Goal: Find specific page/section: Find specific page/section

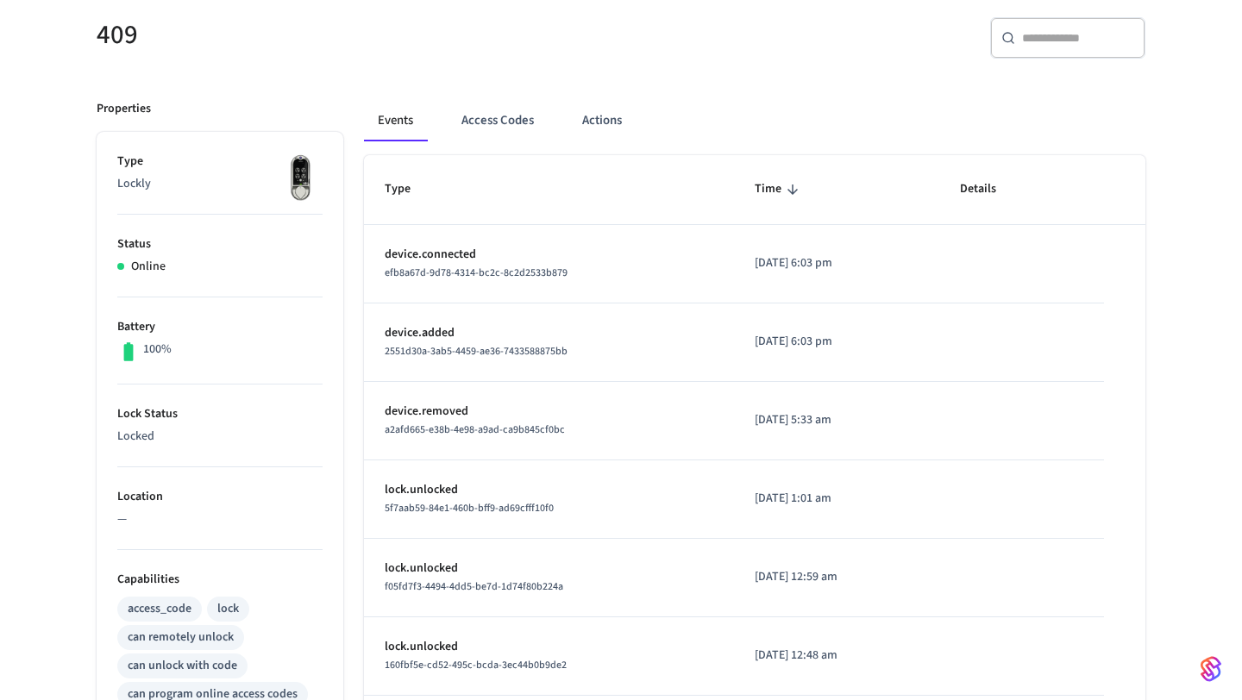
scroll to position [23, 0]
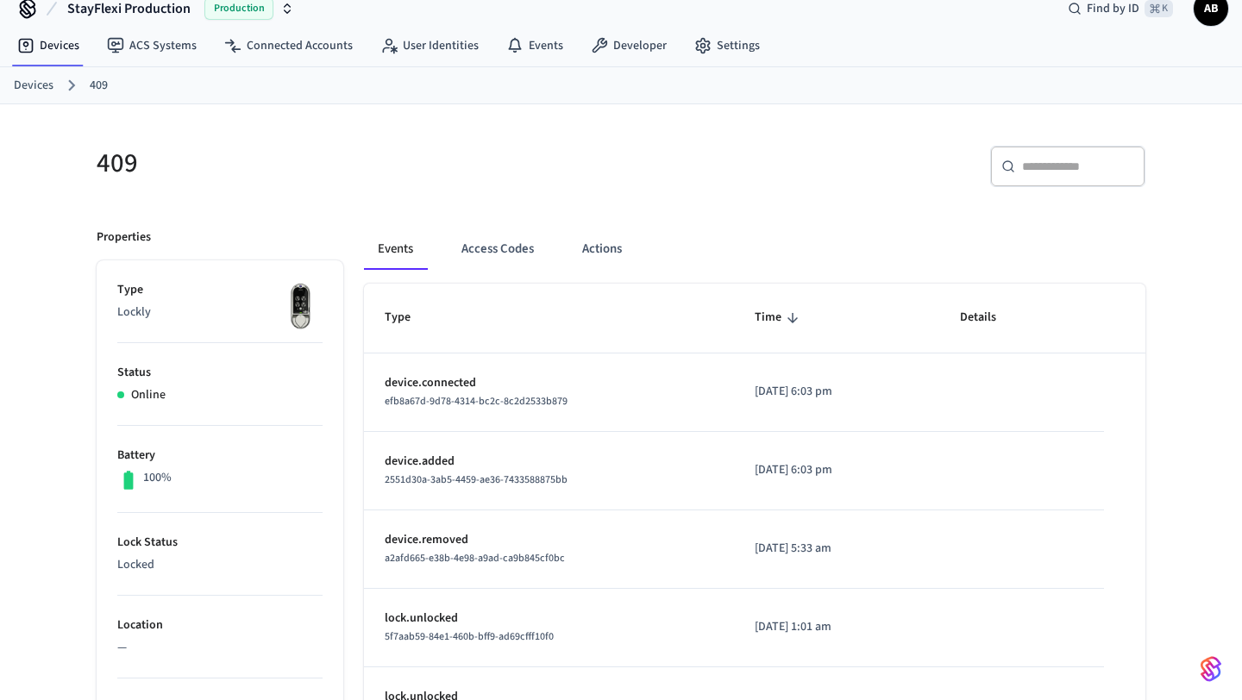
click at [1053, 181] on div "​ ​" at bounding box center [1067, 166] width 155 height 41
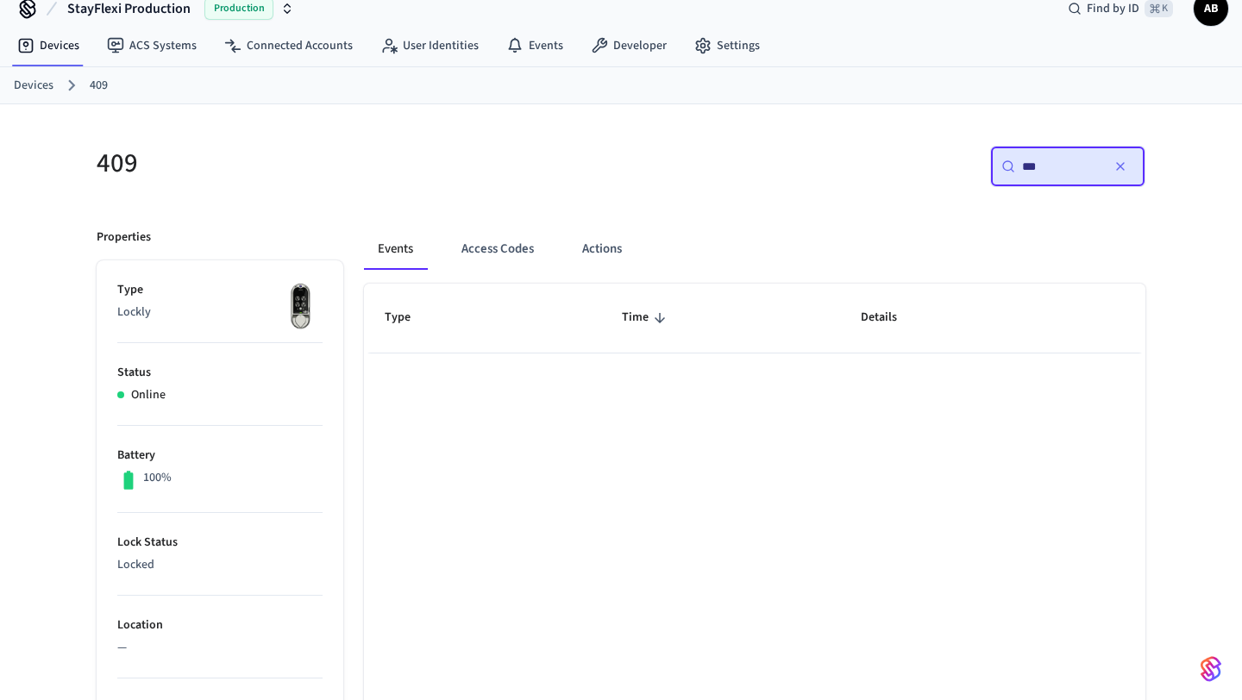
type input "***"
click at [42, 47] on link "Devices" at bounding box center [48, 45] width 90 height 31
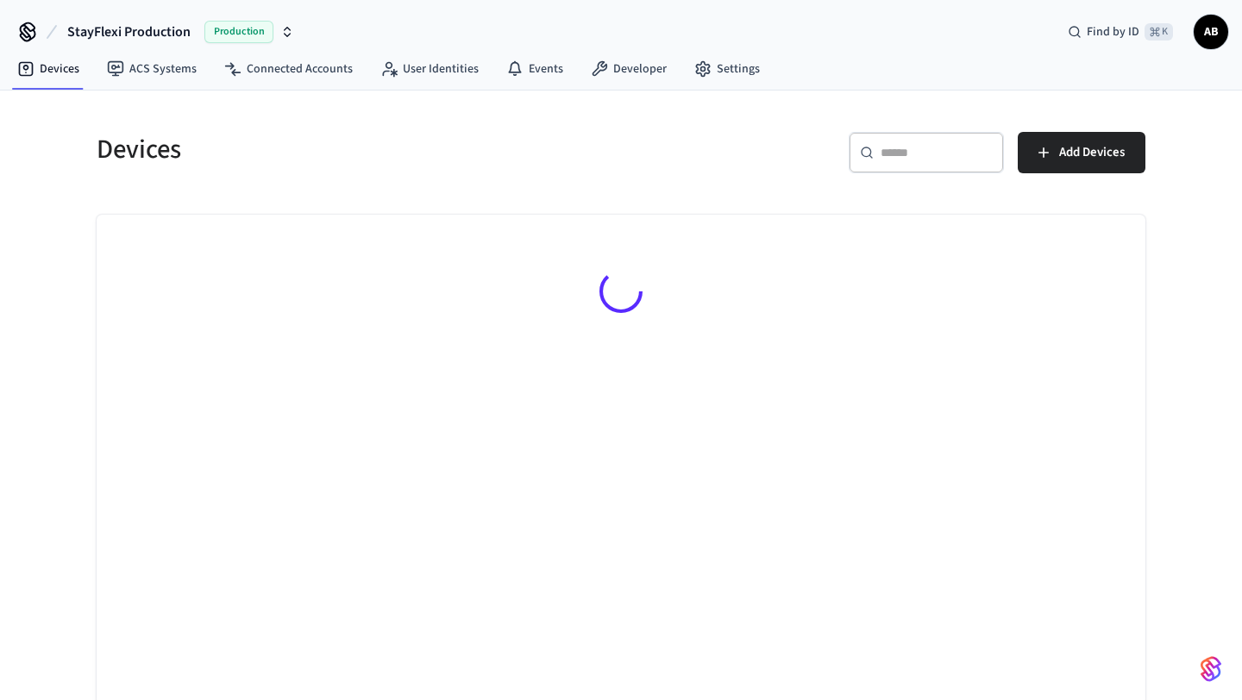
click at [890, 153] on input "text" at bounding box center [937, 152] width 112 height 17
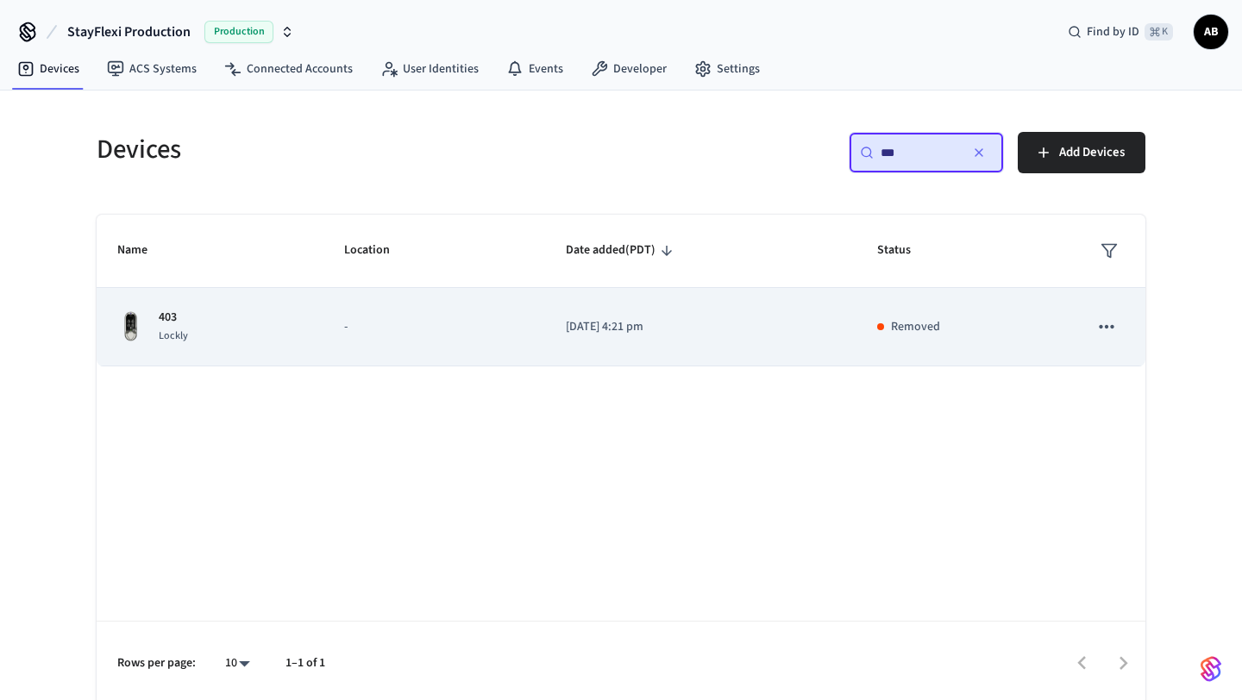
type input "***"
click at [185, 317] on p "403" at bounding box center [173, 318] width 29 height 18
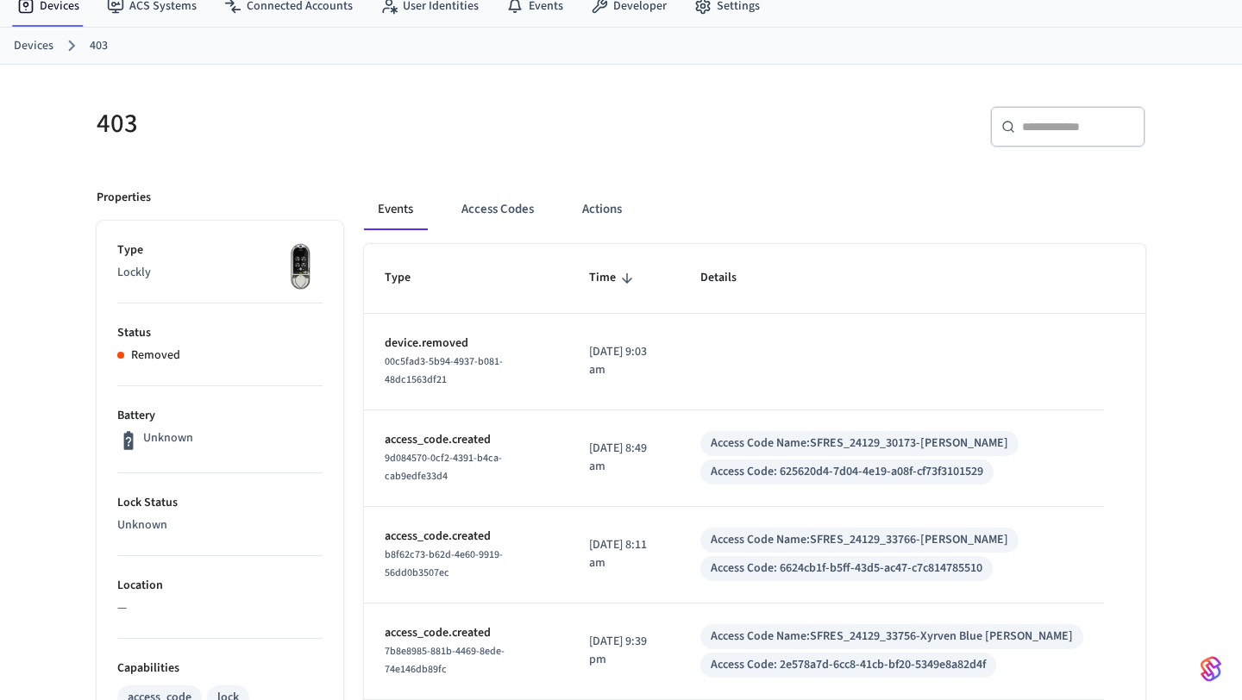
scroll to position [49, 0]
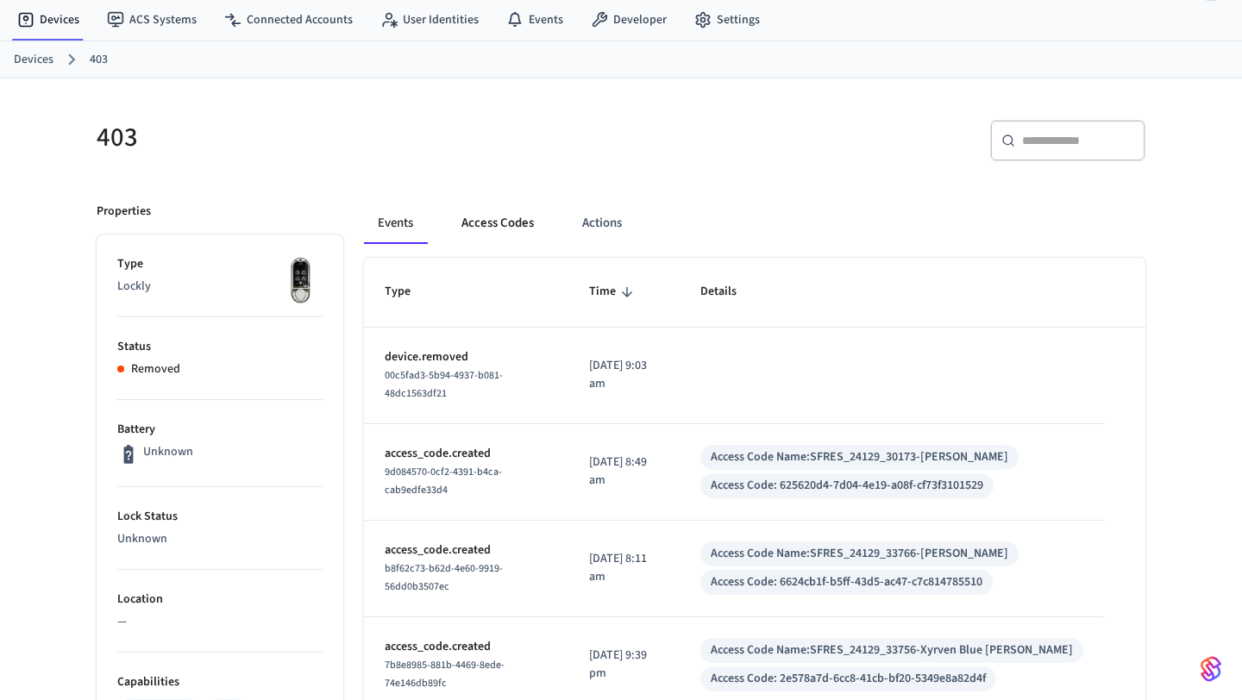
click at [494, 223] on button "Access Codes" at bounding box center [498, 223] width 100 height 41
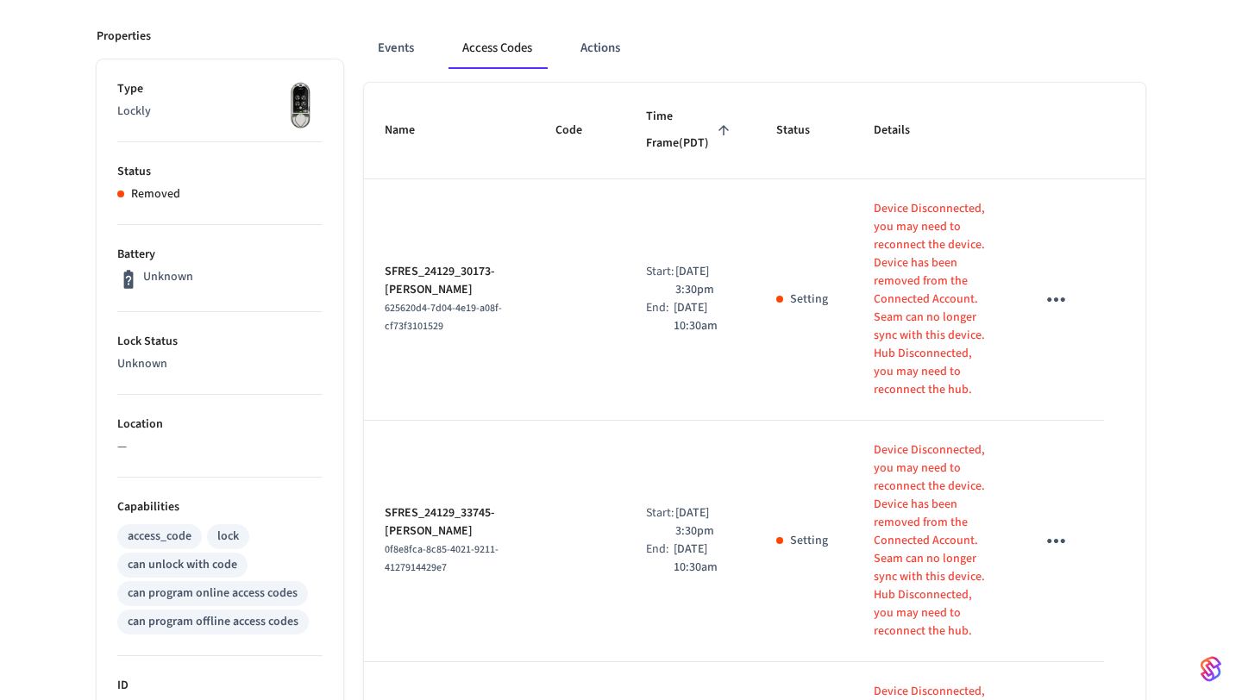
scroll to position [0, 0]
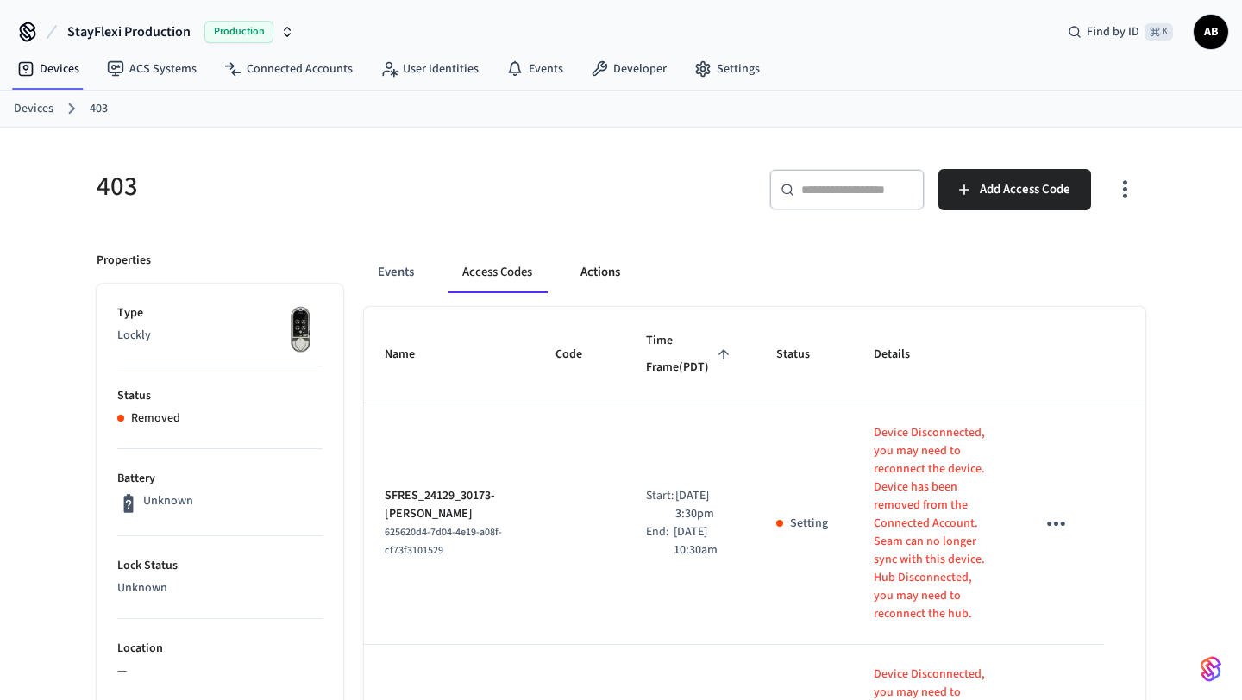
click at [606, 277] on button "Actions" at bounding box center [600, 272] width 67 height 41
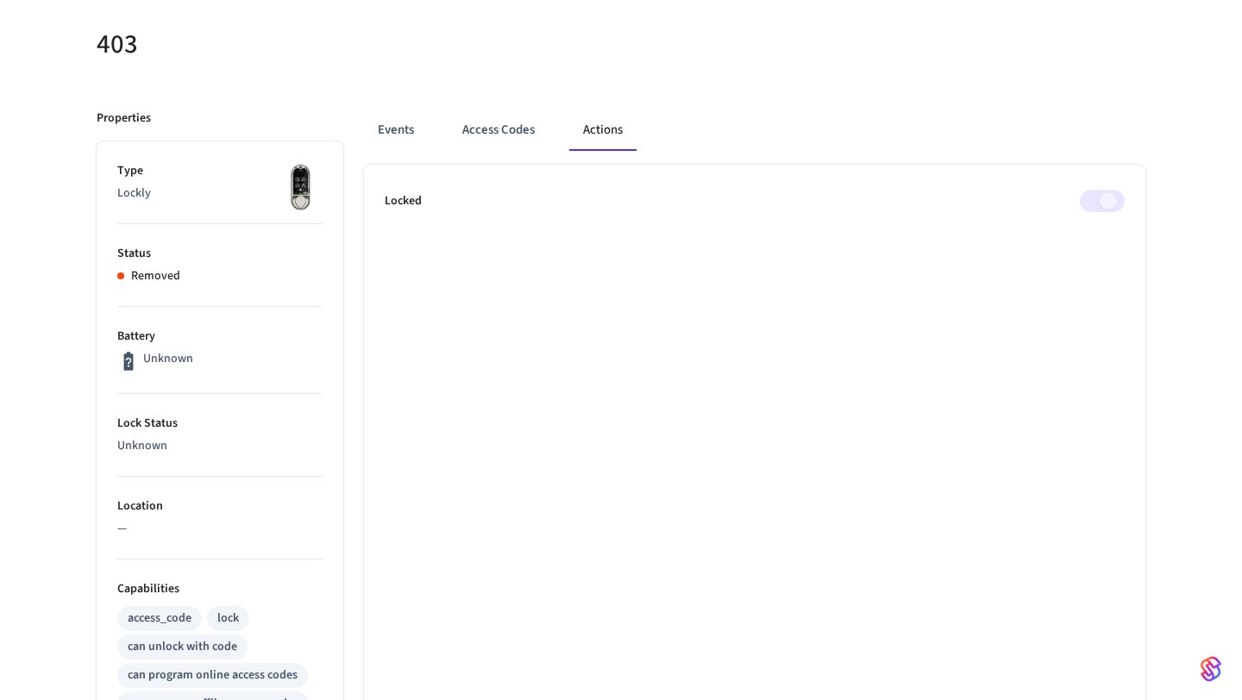
scroll to position [12, 0]
